Goal: Transaction & Acquisition: Purchase product/service

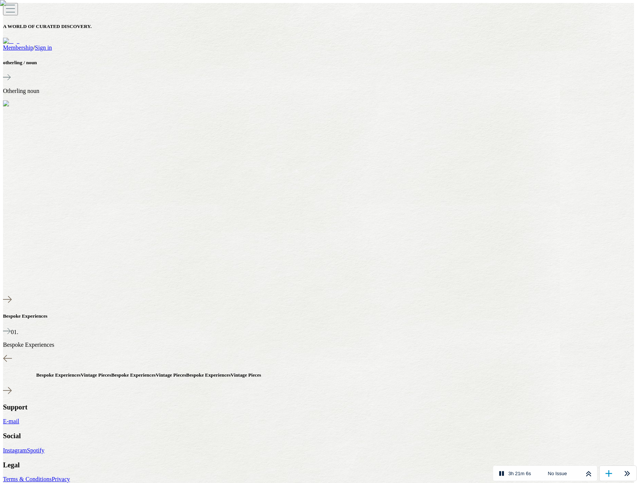
click at [52, 44] on link "Sign in" at bounding box center [43, 47] width 17 height 6
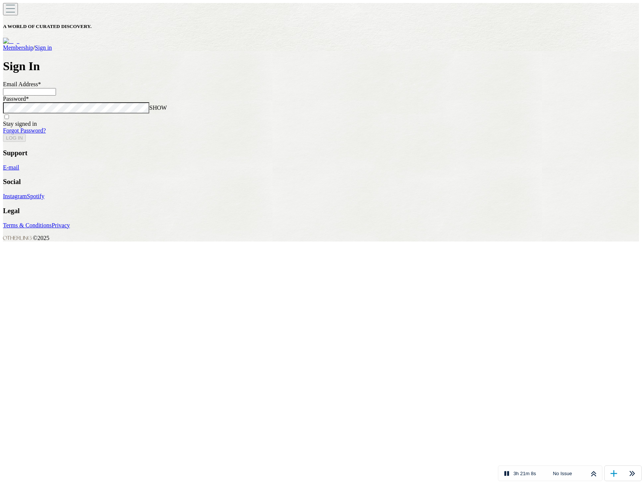
click at [56, 96] on input at bounding box center [29, 91] width 53 height 7
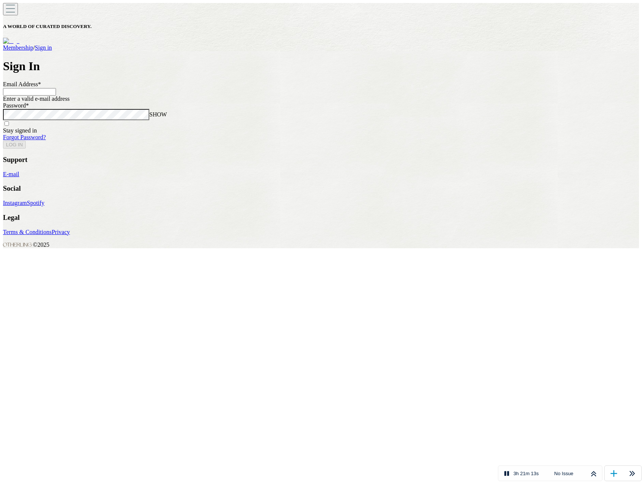
type input "**********"
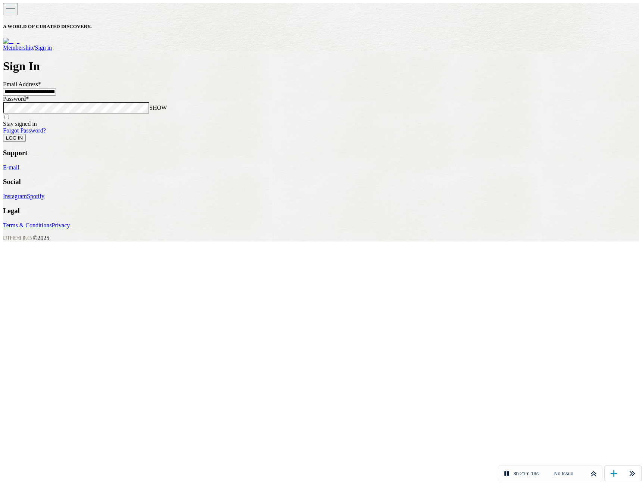
click at [3, 134] on button "LOG IN" at bounding box center [14, 138] width 23 height 8
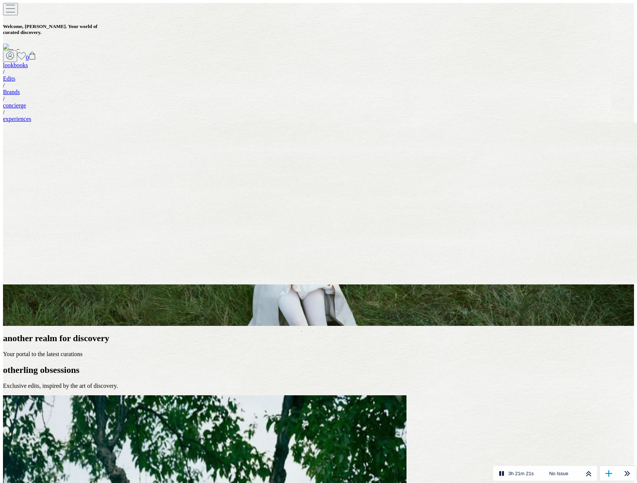
click at [291, 291] on div "Your Lookbook Spring/Summer 2025 DISCOVER NOW" at bounding box center [321, 308] width 637 height 35
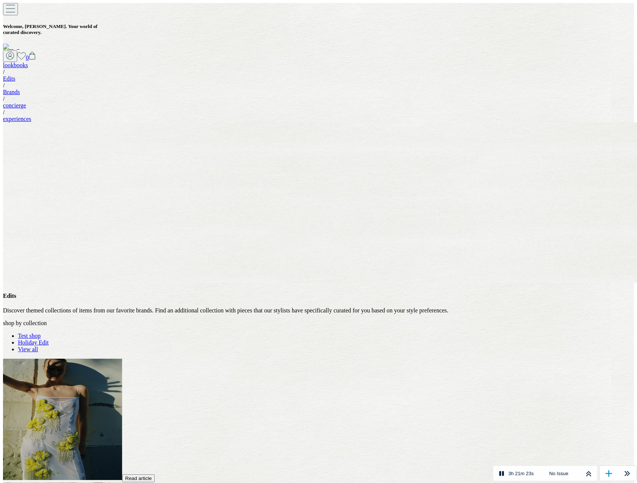
click at [41, 333] on link "Test shop" at bounding box center [29, 336] width 23 height 6
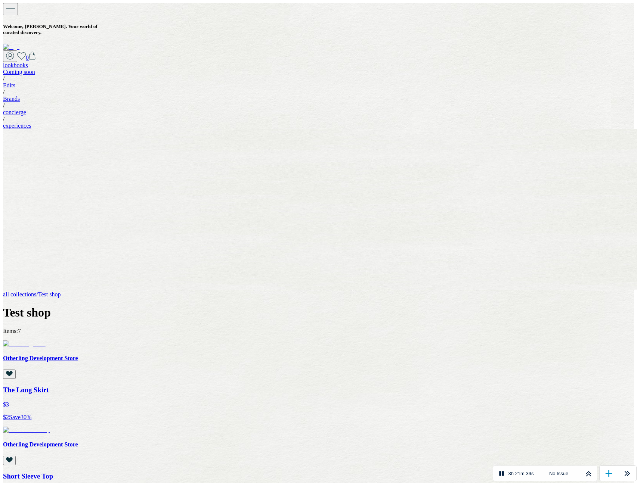
click at [185, 291] on div "all collections / Test shop Test shop" at bounding box center [318, 305] width 631 height 28
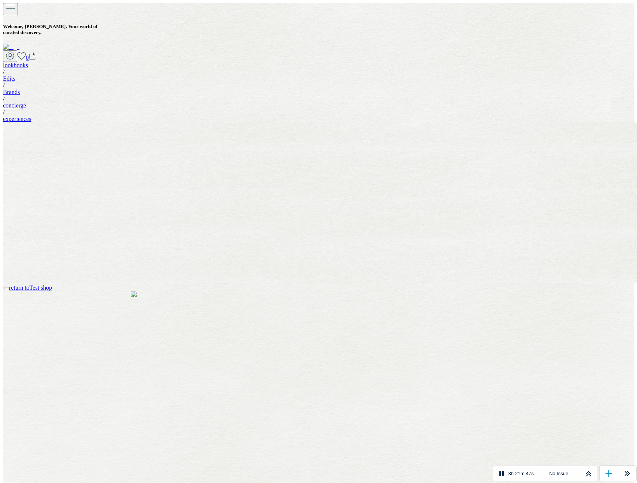
click at [52, 285] on span "return to Test shop" at bounding box center [30, 288] width 43 height 6
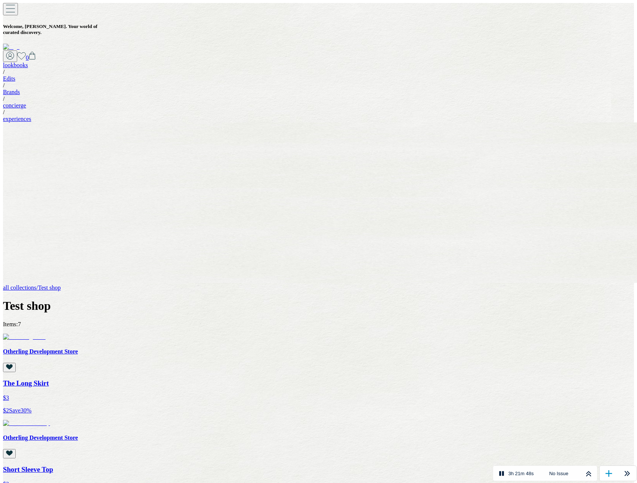
click at [508, 285] on div "all collections / Test shop Test shop" at bounding box center [318, 299] width 631 height 28
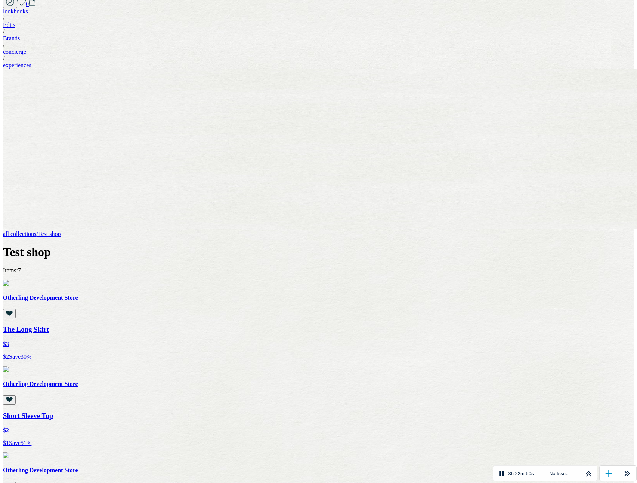
scroll to position [38, 0]
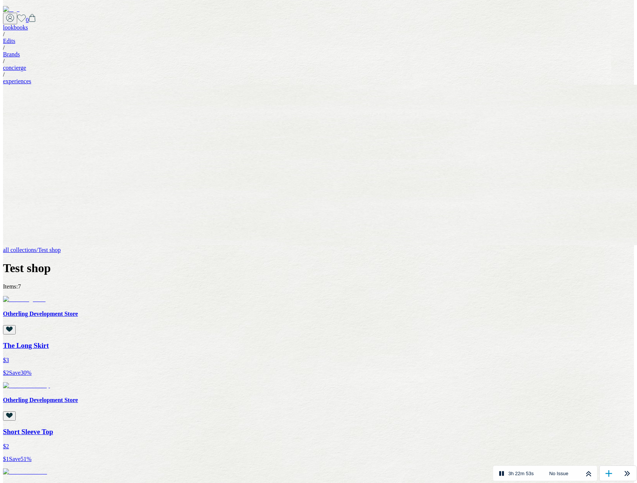
click at [290, 247] on div "all collections / Test shop Test shop" at bounding box center [318, 261] width 631 height 28
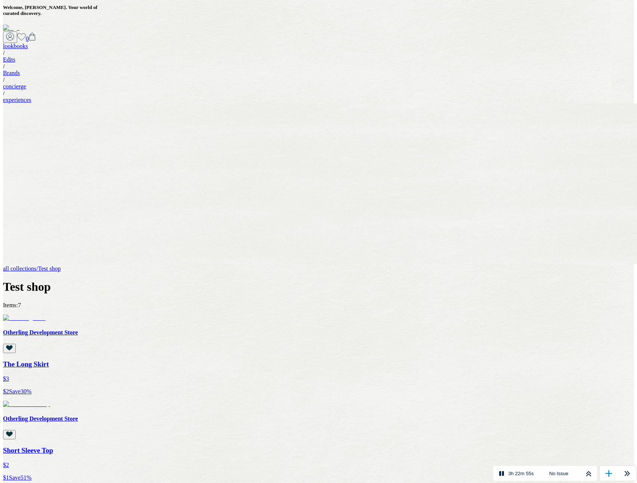
scroll to position [0, 0]
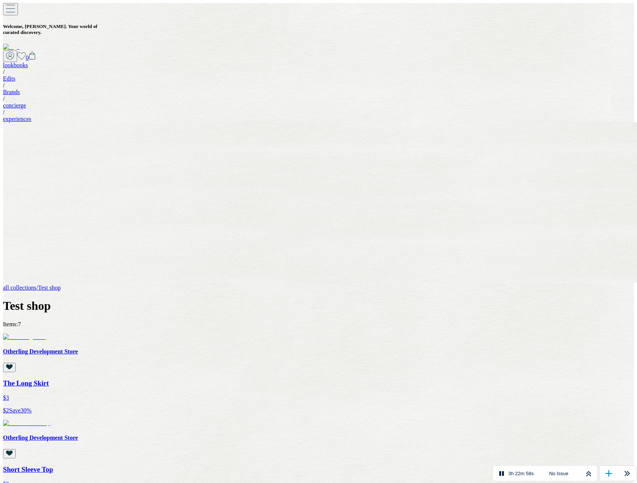
click at [50, 420] on img at bounding box center [26, 423] width 47 height 7
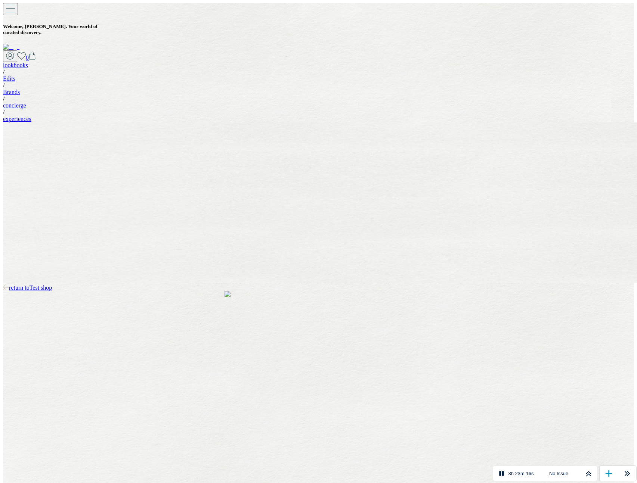
click at [52, 285] on span "return to Test shop" at bounding box center [30, 288] width 43 height 6
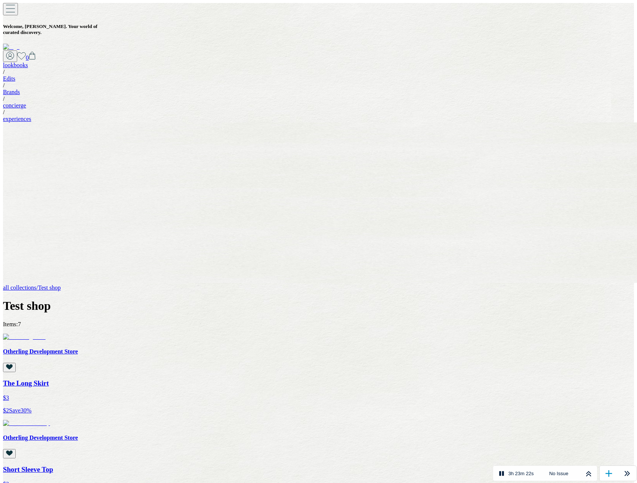
click at [185, 285] on div "all collections / Test shop Test shop" at bounding box center [318, 299] width 631 height 28
click at [213, 285] on div "all collections / Test shop Test shop" at bounding box center [318, 299] width 631 height 28
click at [50, 420] on img at bounding box center [26, 423] width 47 height 7
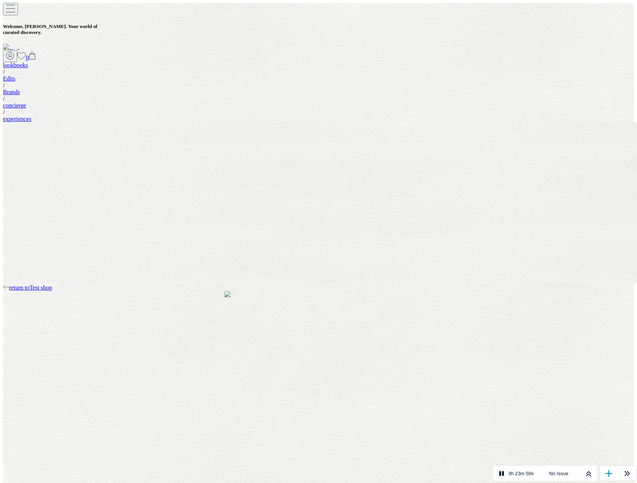
click at [46, 285] on span "return to Test shop" at bounding box center [30, 288] width 43 height 6
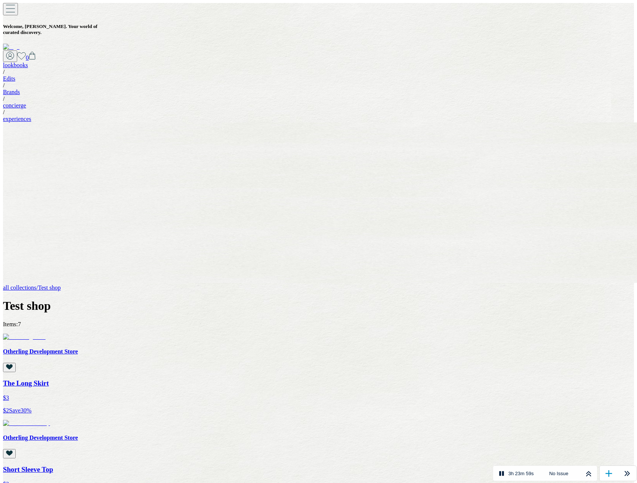
click at [46, 334] on img at bounding box center [24, 337] width 43 height 7
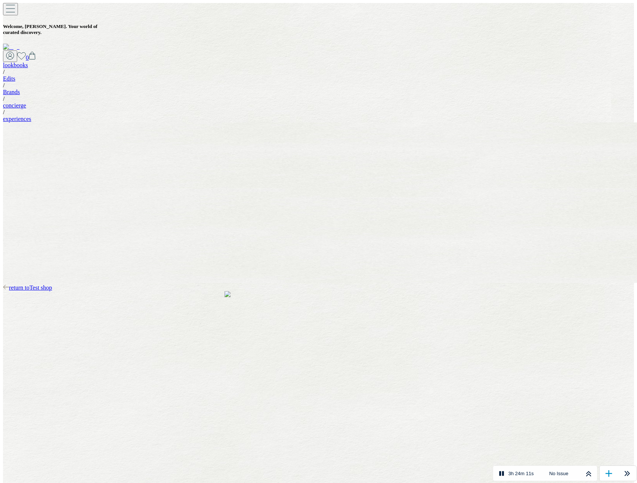
click at [52, 285] on span "return to Test shop" at bounding box center [30, 288] width 43 height 6
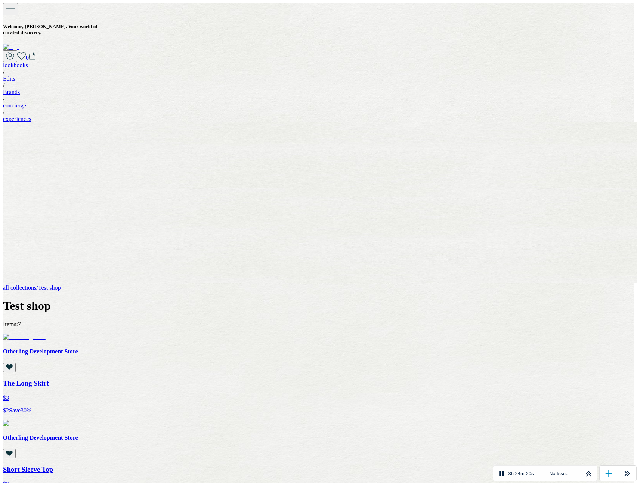
click at [143, 285] on div "all collections / Test shop Test shop" at bounding box center [318, 299] width 631 height 28
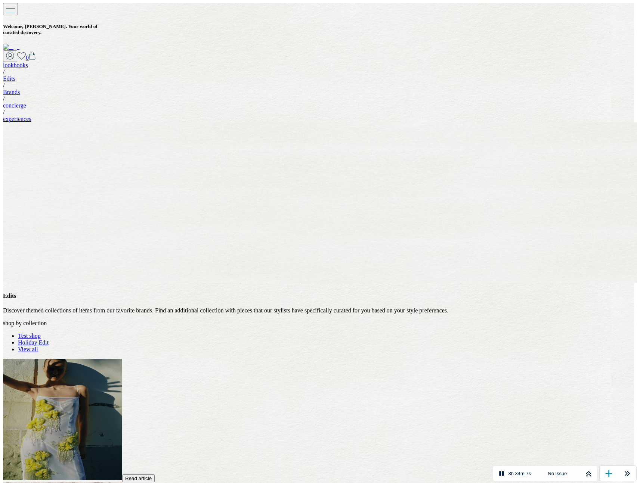
click at [49, 340] on link "Holiday Edit" at bounding box center [33, 343] width 31 height 6
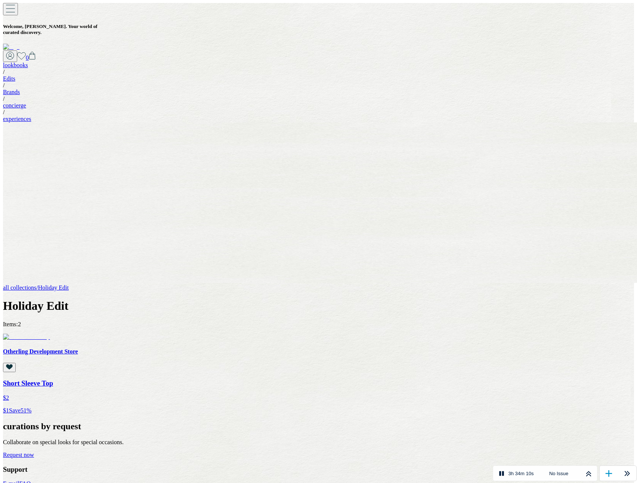
click at [50, 334] on img at bounding box center [26, 337] width 47 height 7
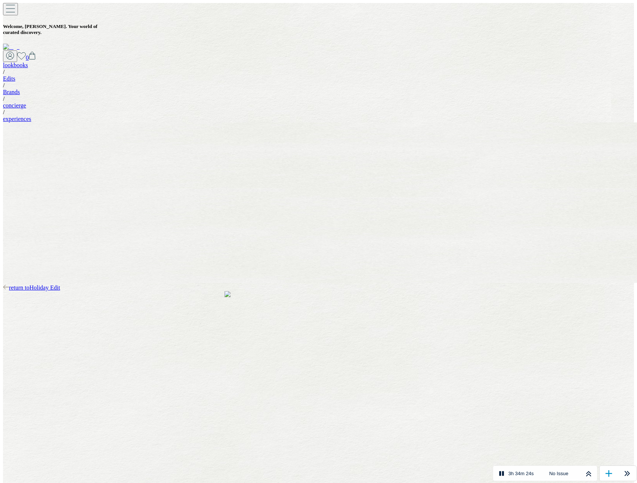
click at [89, 285] on div "return to Holiday Edit" at bounding box center [318, 288] width 631 height 7
click at [60, 285] on span "return to Holiday Edit" at bounding box center [34, 288] width 51 height 6
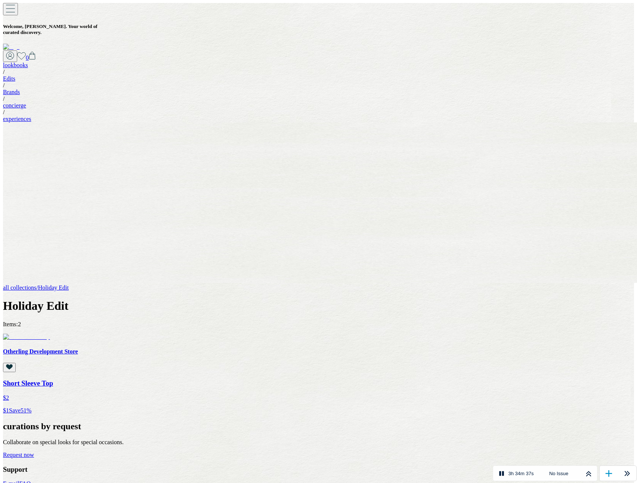
click at [37, 334] on div "Otherling Development Store Short Sleeve Top $2 $1 Save 51 %" at bounding box center [318, 374] width 631 height 80
click at [36, 334] on div "Otherling Development Store Short Sleeve Top $2 $1 Save 51 %" at bounding box center [318, 374] width 631 height 80
click at [50, 334] on img at bounding box center [26, 337] width 47 height 7
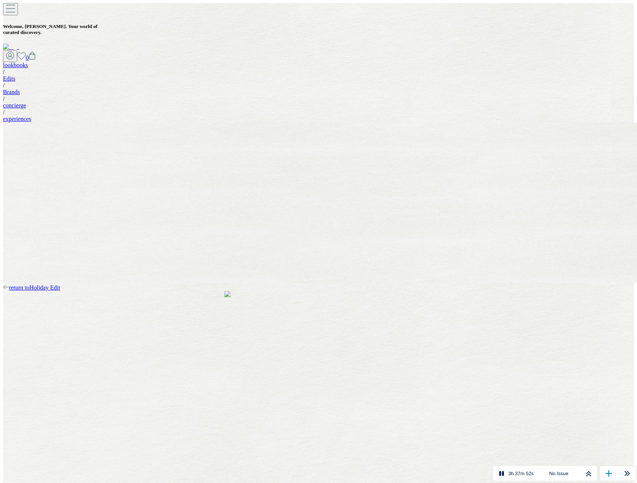
click at [291, 285] on div "return to Holiday Edit" at bounding box center [318, 288] width 631 height 7
click at [19, 44] on img at bounding box center [11, 47] width 16 height 7
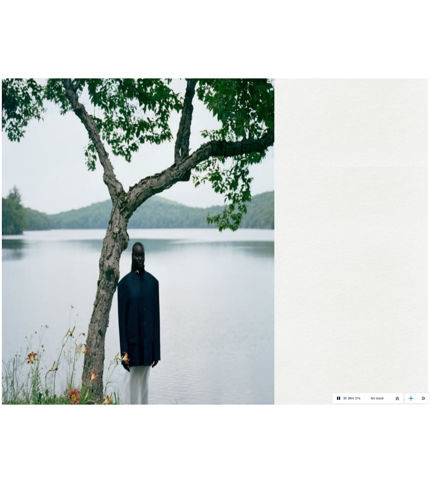
scroll to position [247, 0]
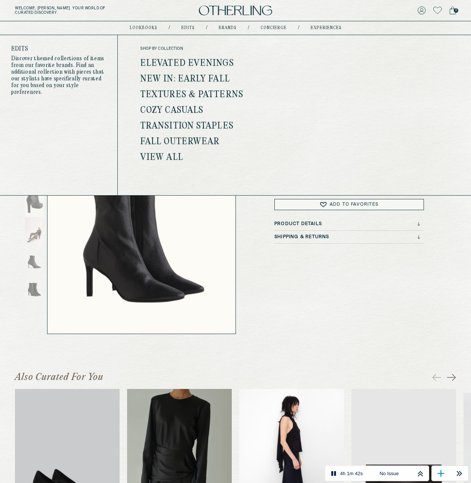
click at [192, 27] on link "Edits" at bounding box center [187, 28] width 13 height 4
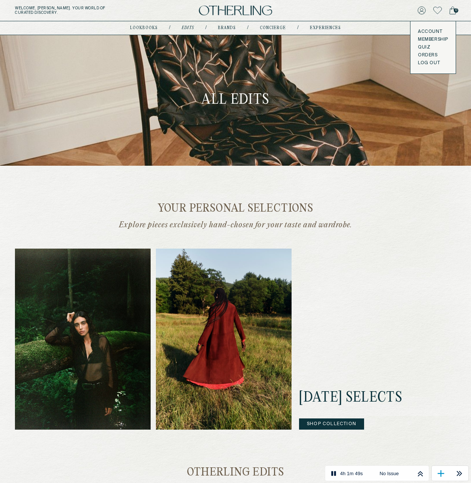
click at [426, 286] on div "[DATE] Selects Shop Collection" at bounding box center [235, 339] width 441 height 181
click at [433, 199] on div "All Edits Your personal selections Explore pieces exclusively hand-chosen for y…" at bounding box center [235, 480] width 471 height 891
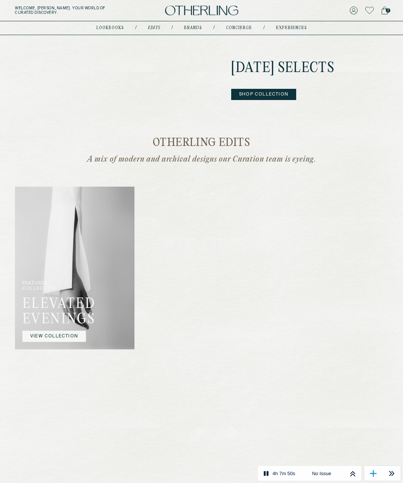
scroll to position [359, 0]
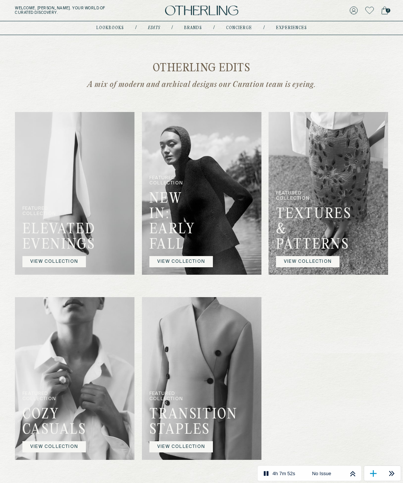
drag, startPoint x: 148, startPoint y: 62, endPoint x: 154, endPoint y: 62, distance: 6.3
click at [148, 63] on h2 "Otherling Edits" at bounding box center [201, 69] width 373 height 12
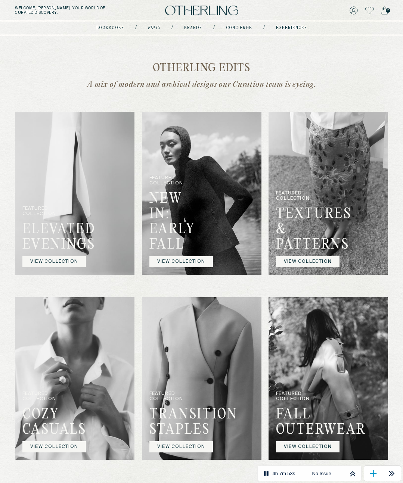
drag, startPoint x: 152, startPoint y: 61, endPoint x: 330, endPoint y: 87, distance: 180.6
click at [330, 87] on div "Your personal selections Explore pieces exclusively hand-chosen for your taste …" at bounding box center [201, 152] width 403 height 616
click at [330, 87] on p "A mix of modern and archival designs our Curation team is eyeing." at bounding box center [201, 85] width 291 height 10
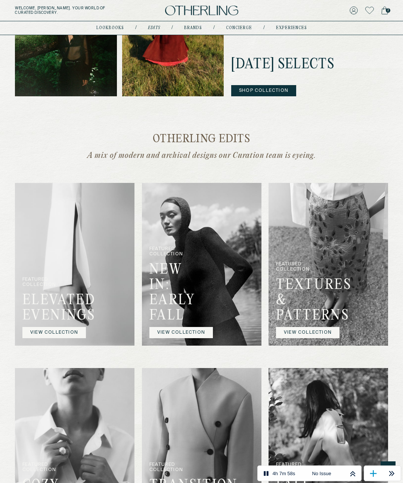
scroll to position [276, 0]
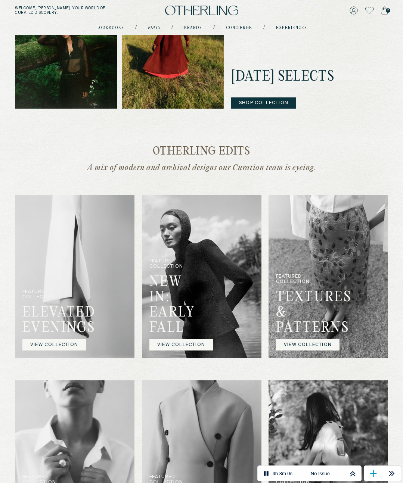
click at [78, 252] on img at bounding box center [75, 276] width 120 height 163
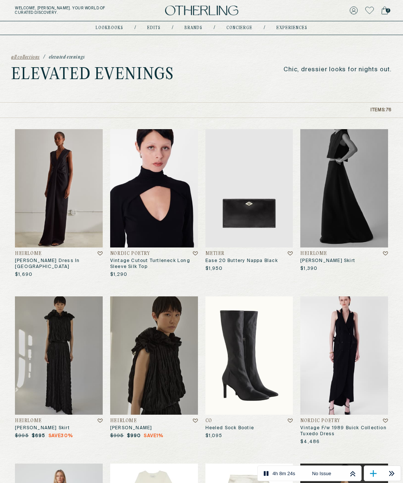
click at [241, 69] on div "all collections / Elevated Evenings Elevated Evenings Chic, dressier looks for …" at bounding box center [201, 68] width 403 height 67
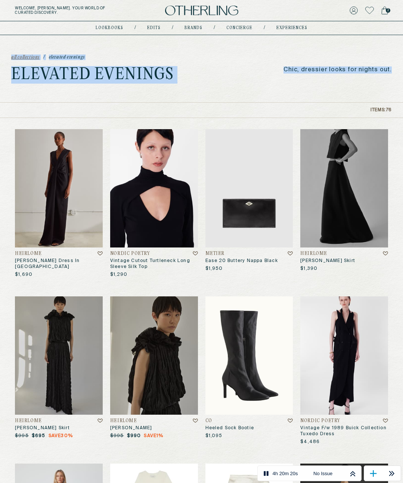
drag, startPoint x: 395, startPoint y: 69, endPoint x: 14, endPoint y: 51, distance: 381.1
click at [14, 51] on div "all collections / Elevated Evenings Elevated Evenings Chic, dressier looks for …" at bounding box center [201, 68] width 403 height 67
drag, startPoint x: 6, startPoint y: 41, endPoint x: 393, endPoint y: 71, distance: 387.7
click at [393, 71] on div "all collections / Elevated Evenings Elevated Evenings Chic, dressier looks for …" at bounding box center [201, 68] width 403 height 67
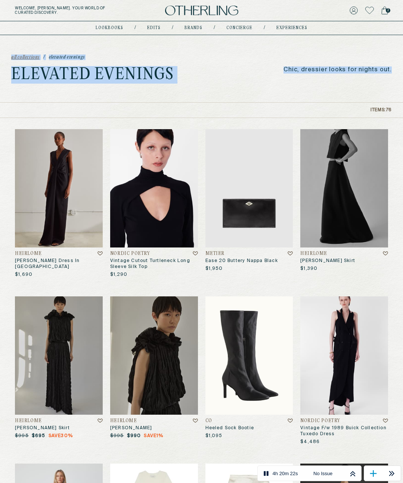
click at [393, 71] on div "all collections / Elevated Evenings Elevated Evenings Chic, dressier looks for …" at bounding box center [201, 68] width 403 height 67
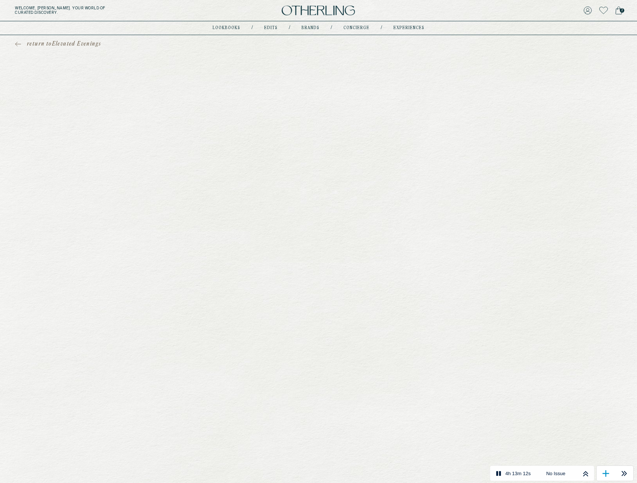
click at [421, 167] on div "Please select a Color" at bounding box center [428, 173] width 134 height 12
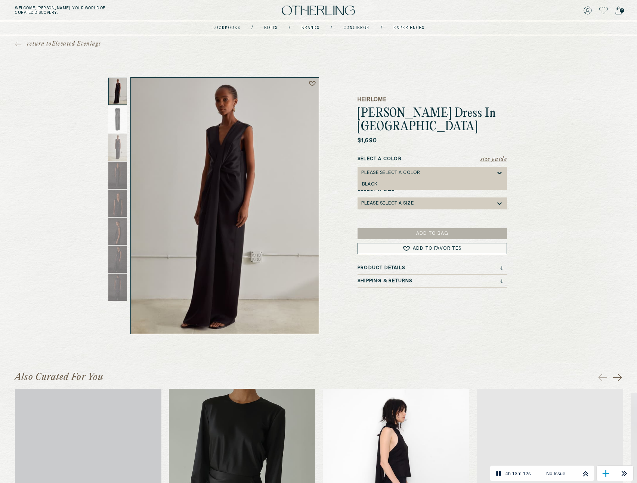
click at [523, 154] on div "return to Elevated Evenings Heirlome [PERSON_NAME] Dress In Satin $1,690 Size G…" at bounding box center [318, 184] width 637 height 299
click at [477, 198] on div "Please select a Size" at bounding box center [428, 204] width 134 height 12
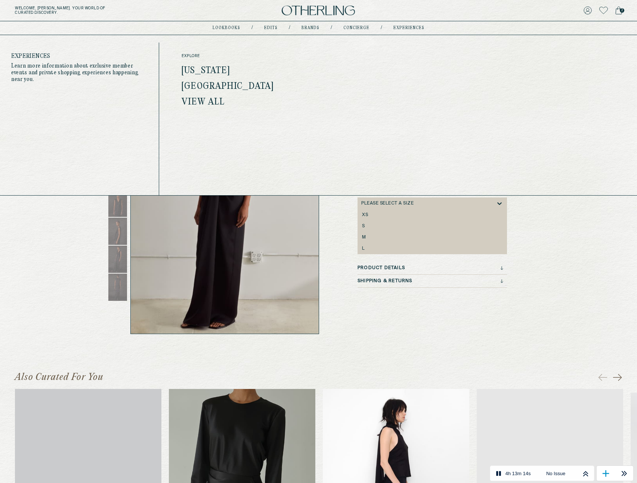
click at [558, 131] on div "explore [US_STATE] [GEOGRAPHIC_DATA] View all Read article View event" at bounding box center [398, 123] width 478 height 160
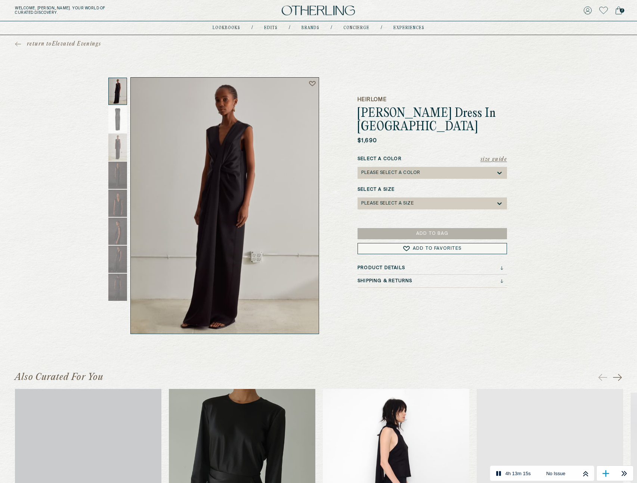
click at [560, 257] on div "return to Elevated Evenings Heirlome [PERSON_NAME] Dress In Satin $1,690 Size G…" at bounding box center [318, 184] width 637 height 299
